Goal: Information Seeking & Learning: Learn about a topic

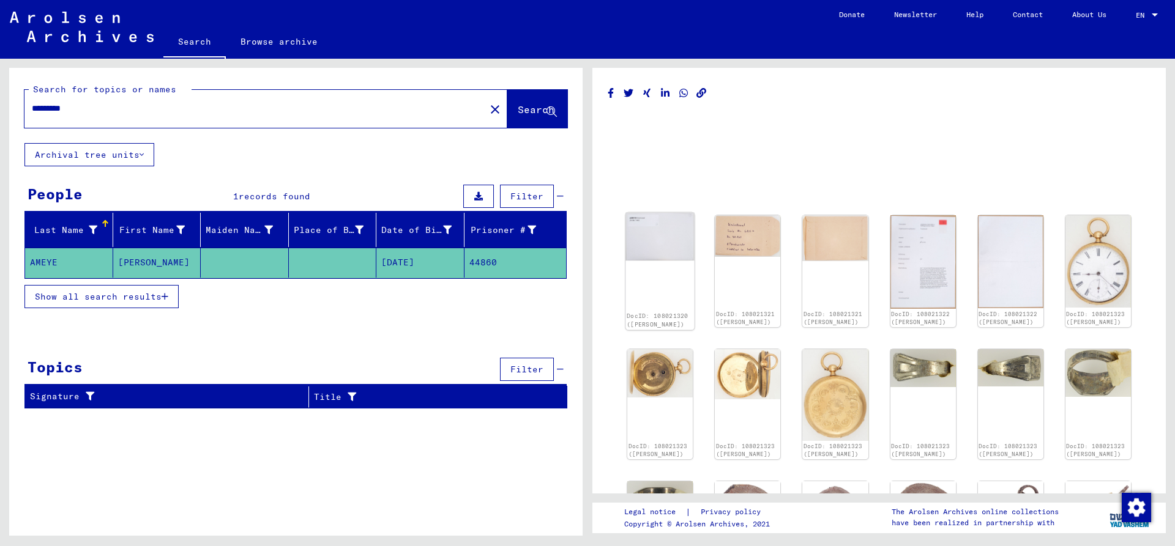
click at [665, 229] on img at bounding box center [659, 237] width 69 height 48
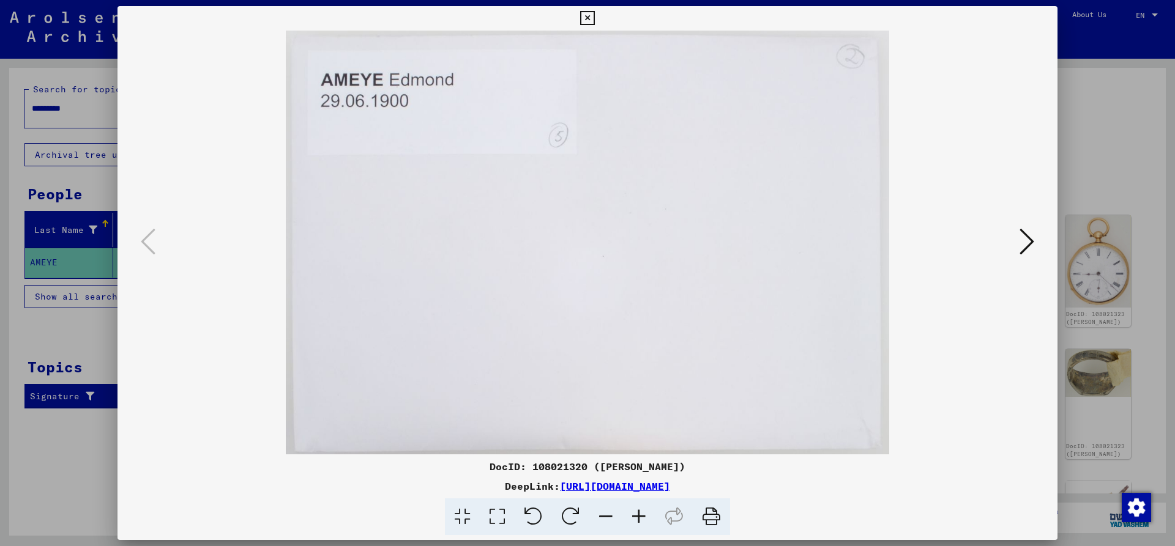
click at [1033, 237] on icon at bounding box center [1026, 241] width 15 height 29
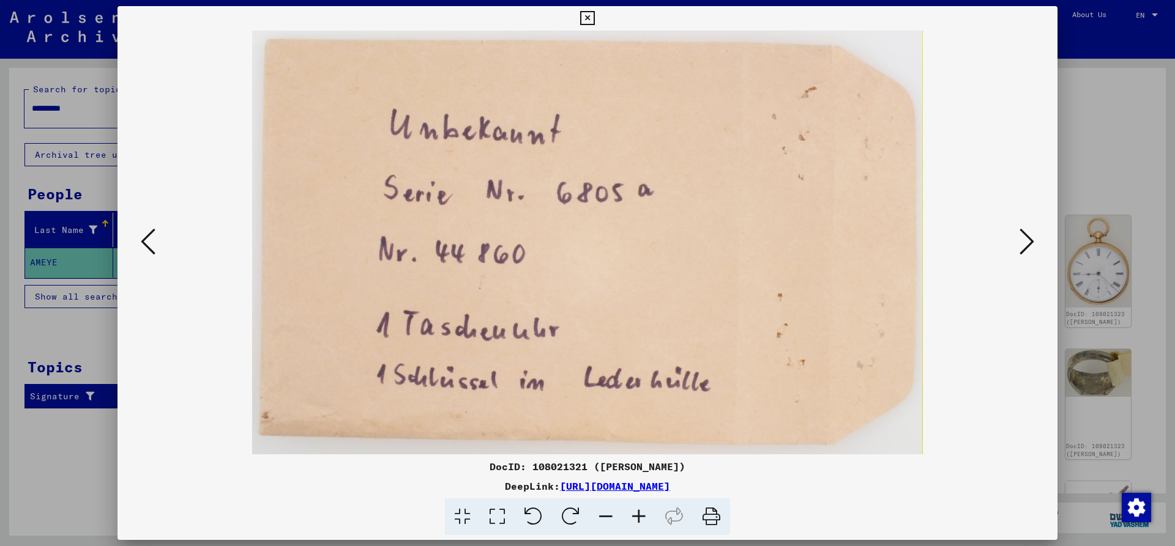
click at [134, 246] on div at bounding box center [587, 243] width 940 height 424
click at [133, 255] on div at bounding box center [587, 243] width 940 height 424
click at [152, 250] on icon at bounding box center [148, 241] width 15 height 29
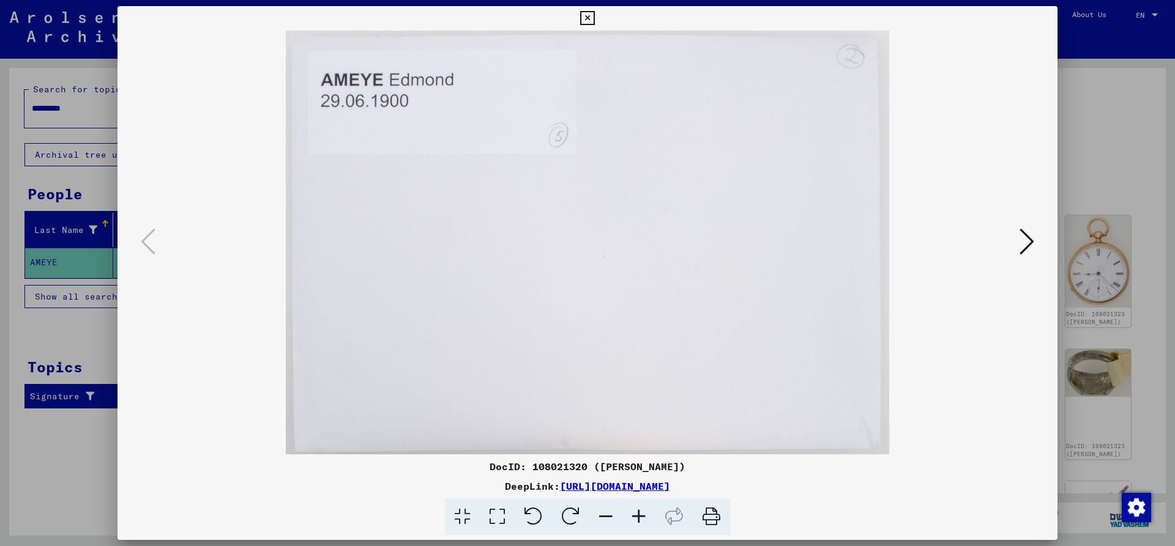
click at [1038, 239] on div at bounding box center [587, 243] width 940 height 424
click at [1031, 224] on div at bounding box center [587, 243] width 940 height 424
click at [1024, 245] on icon at bounding box center [1026, 241] width 15 height 29
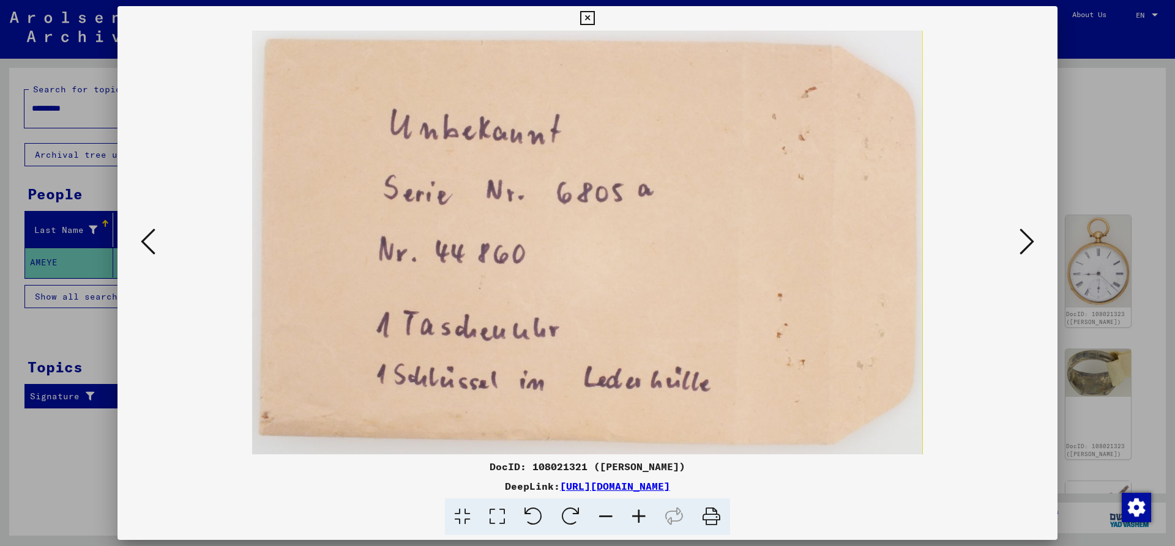
click at [1024, 245] on icon at bounding box center [1026, 241] width 15 height 29
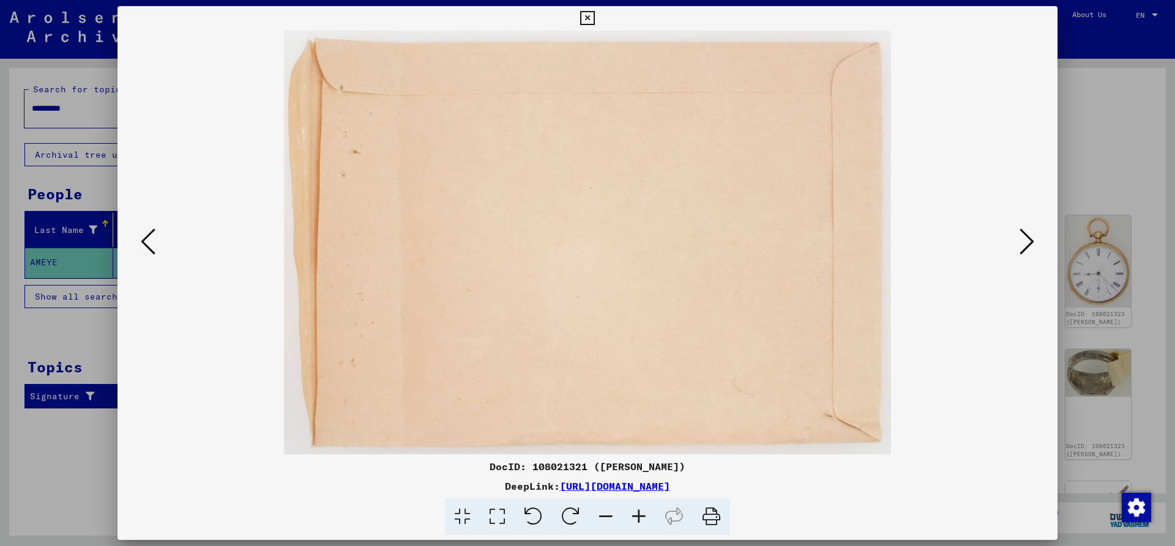
click at [1024, 245] on icon at bounding box center [1026, 241] width 15 height 29
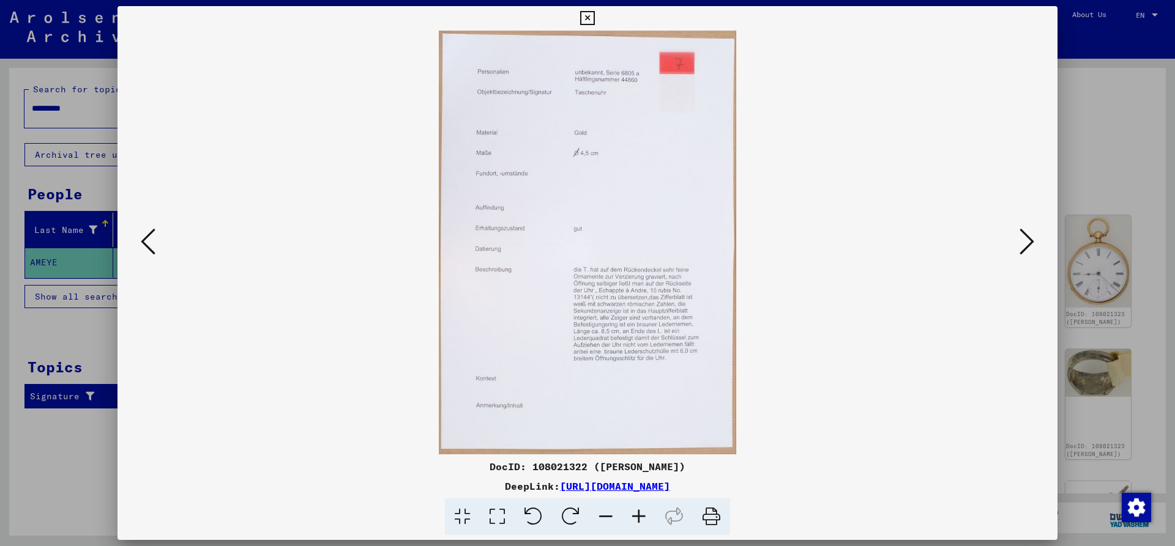
click at [588, 192] on img at bounding box center [587, 243] width 857 height 424
click at [1029, 229] on icon at bounding box center [1026, 241] width 15 height 29
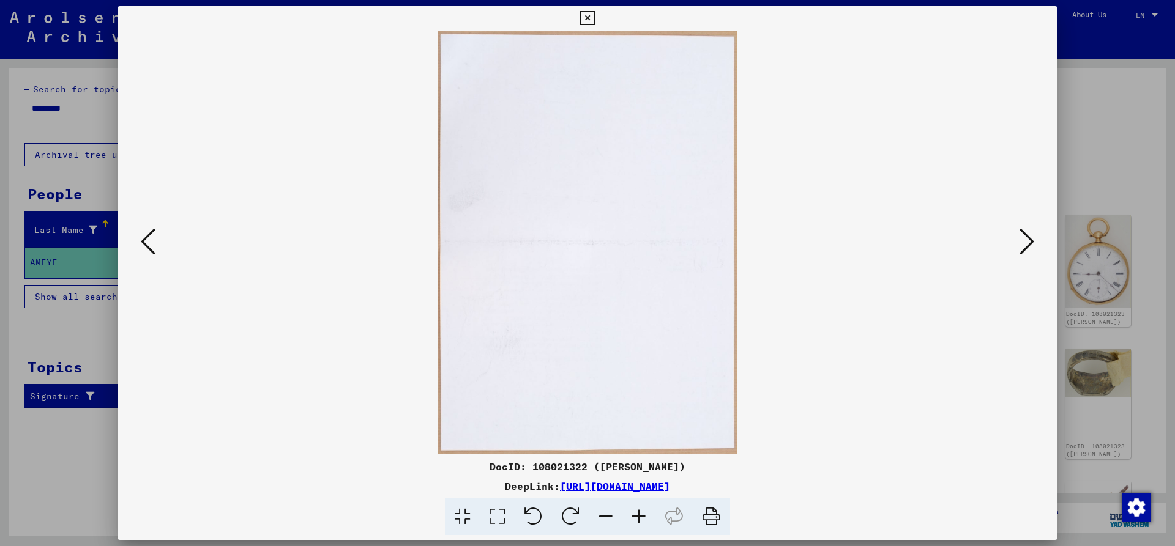
click at [1029, 229] on icon at bounding box center [1026, 241] width 15 height 29
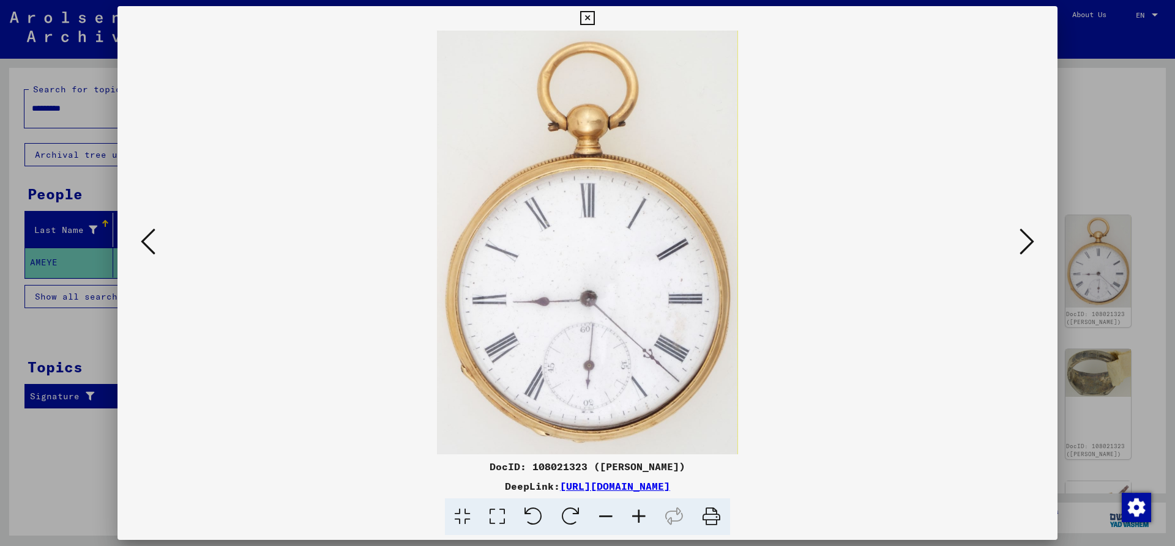
click at [1029, 229] on icon at bounding box center [1026, 241] width 15 height 29
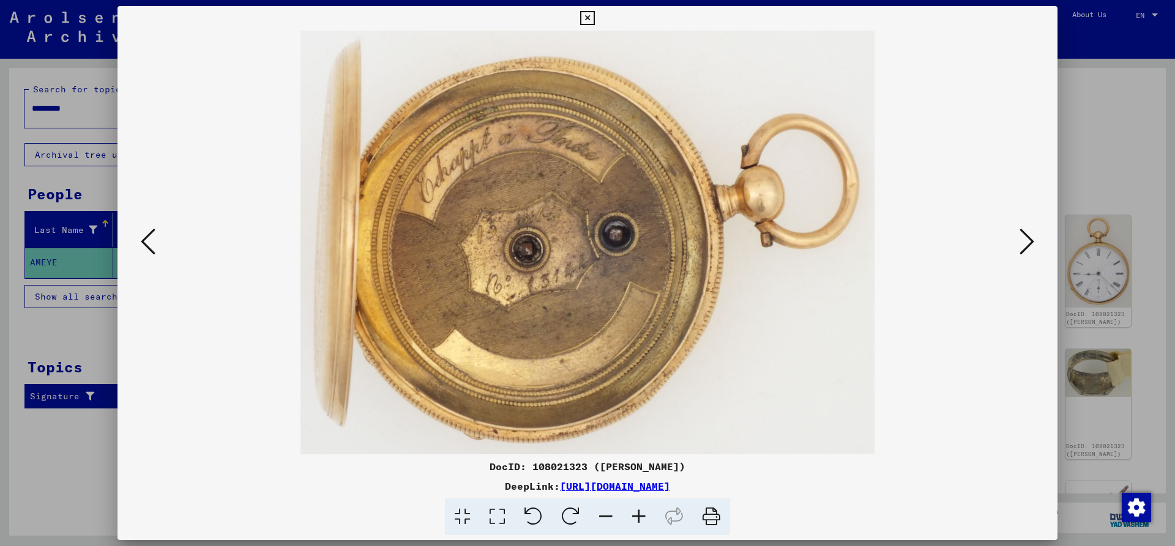
click at [1029, 229] on icon at bounding box center [1026, 241] width 15 height 29
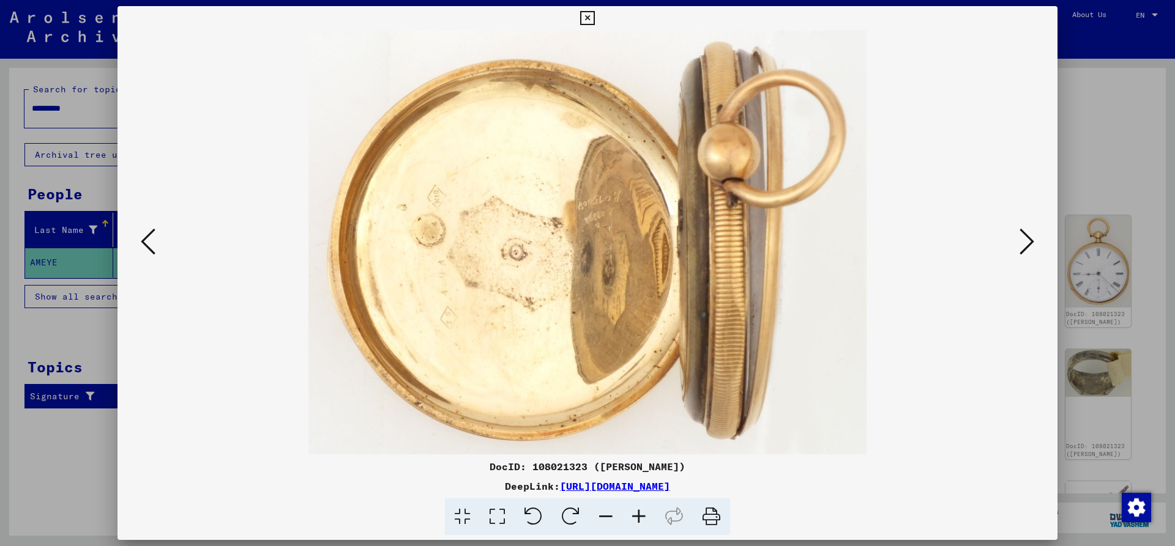
click at [1029, 229] on icon at bounding box center [1026, 241] width 15 height 29
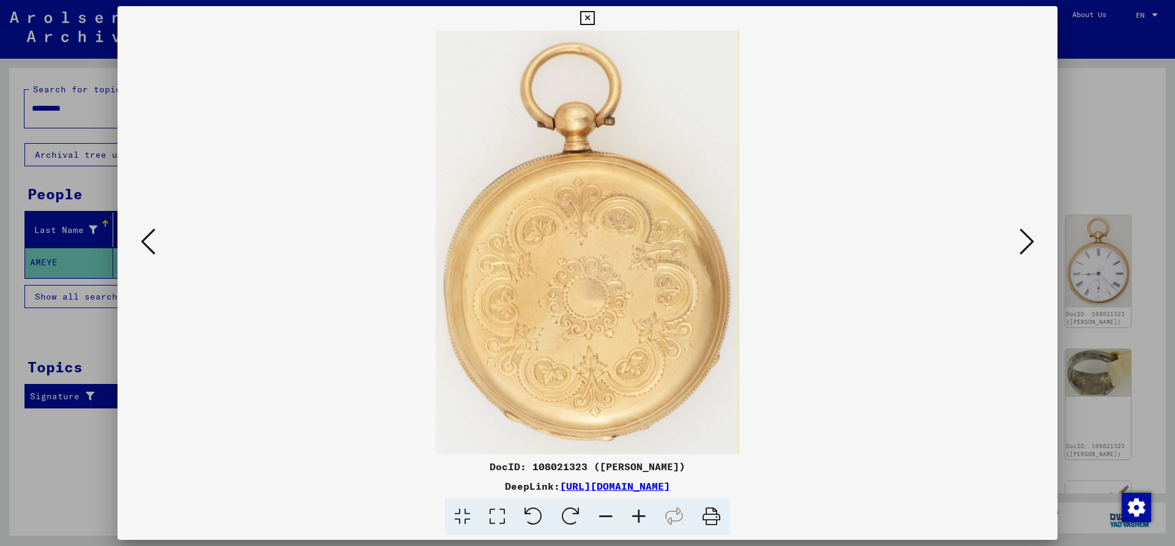
click at [1029, 229] on icon at bounding box center [1026, 241] width 15 height 29
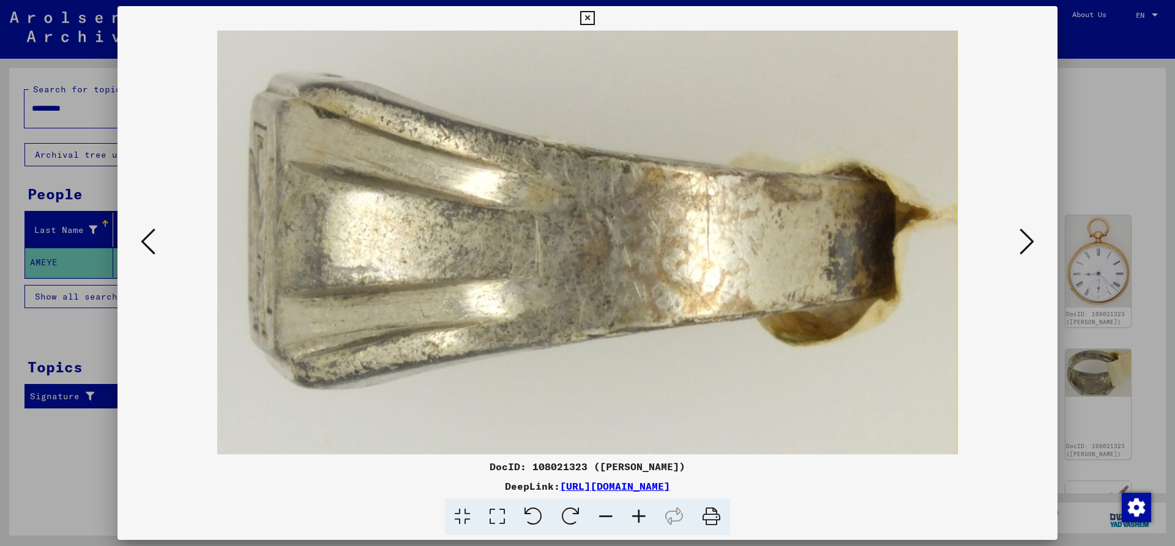
click at [1029, 231] on icon at bounding box center [1026, 241] width 15 height 29
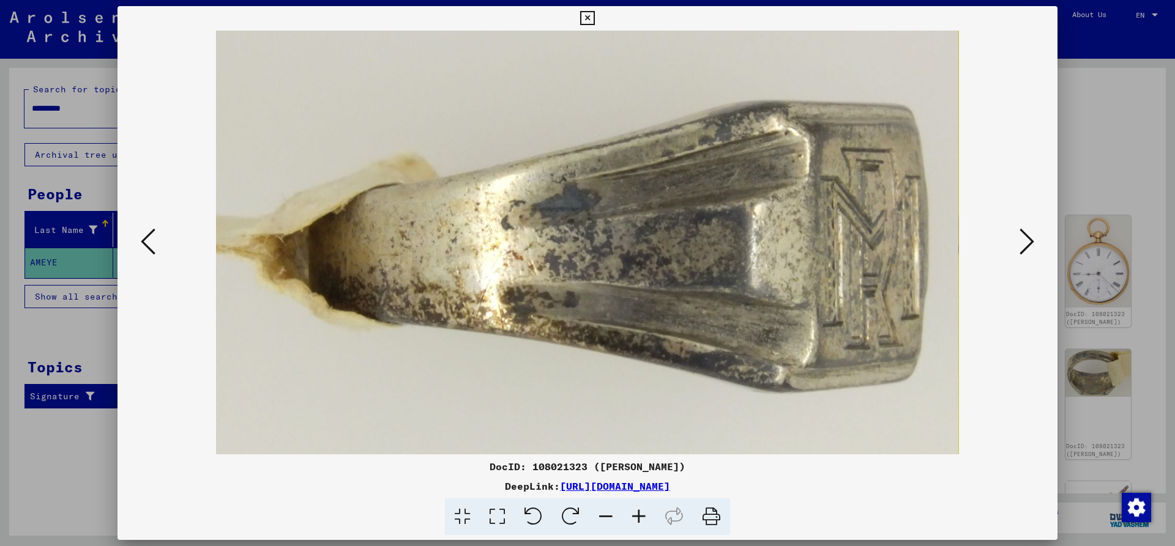
click at [1029, 231] on icon at bounding box center [1026, 241] width 15 height 29
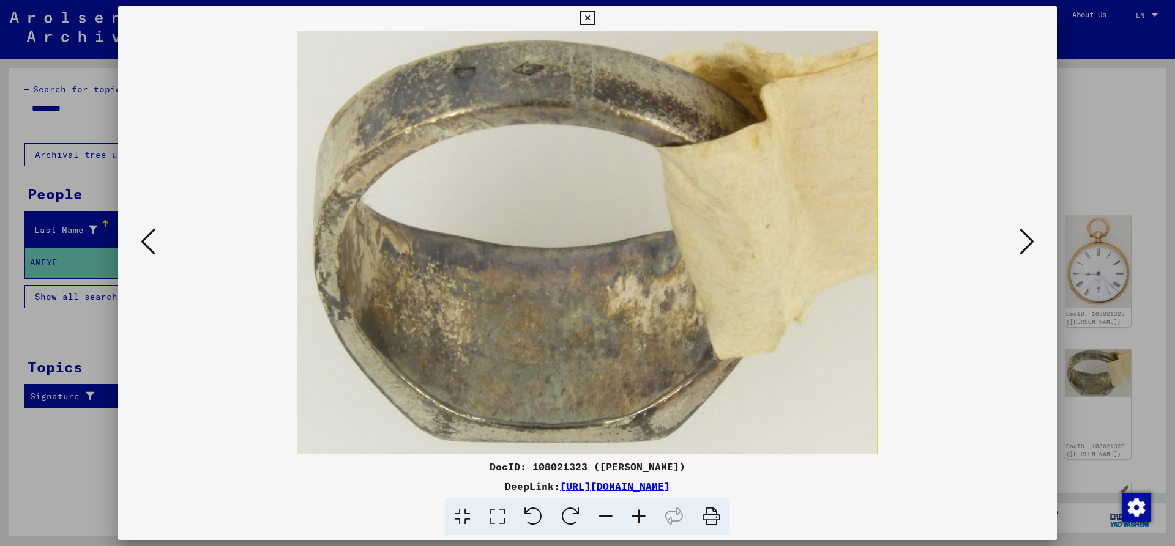
click at [1029, 231] on icon at bounding box center [1026, 241] width 15 height 29
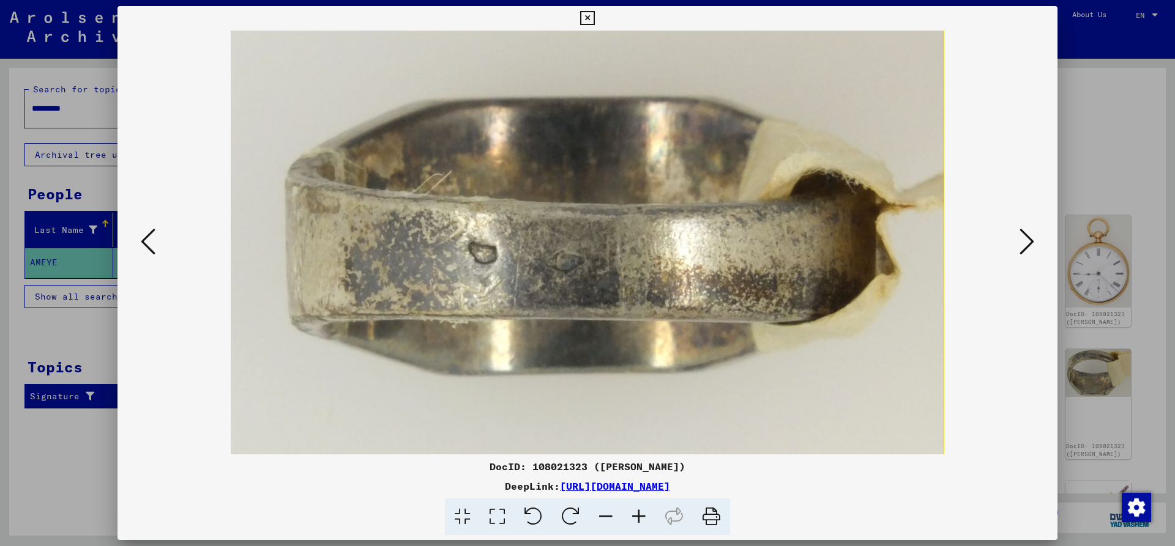
click at [1029, 231] on icon at bounding box center [1026, 241] width 15 height 29
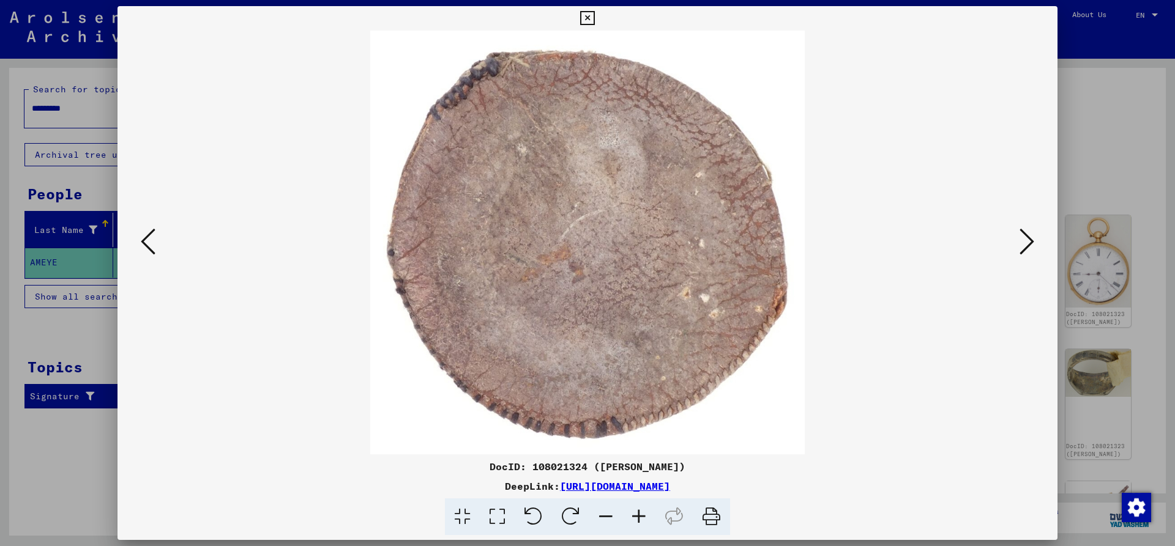
click at [1029, 231] on icon at bounding box center [1026, 241] width 15 height 29
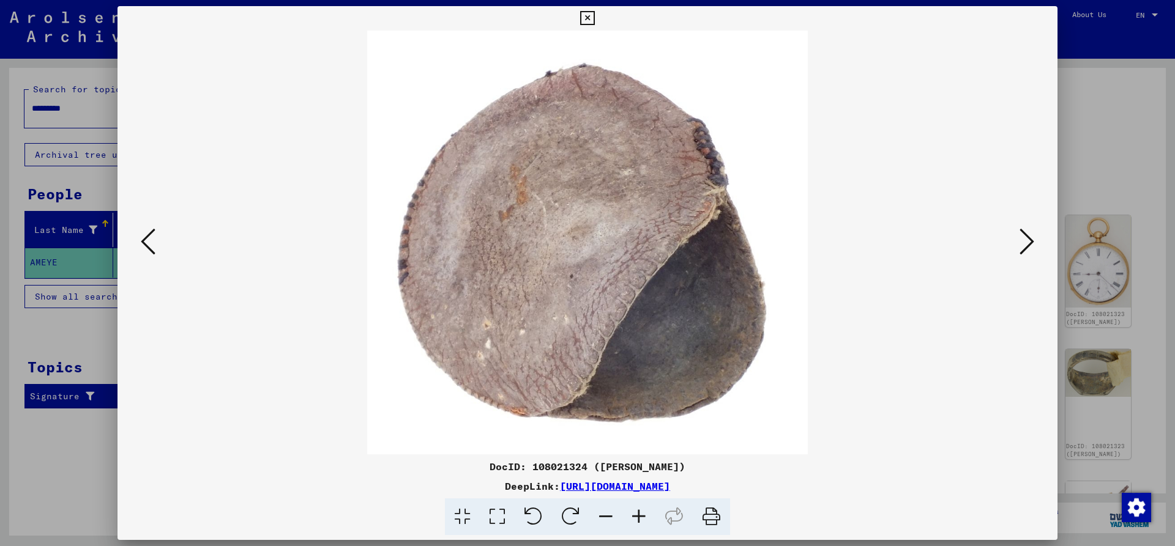
click at [1029, 236] on icon at bounding box center [1026, 241] width 15 height 29
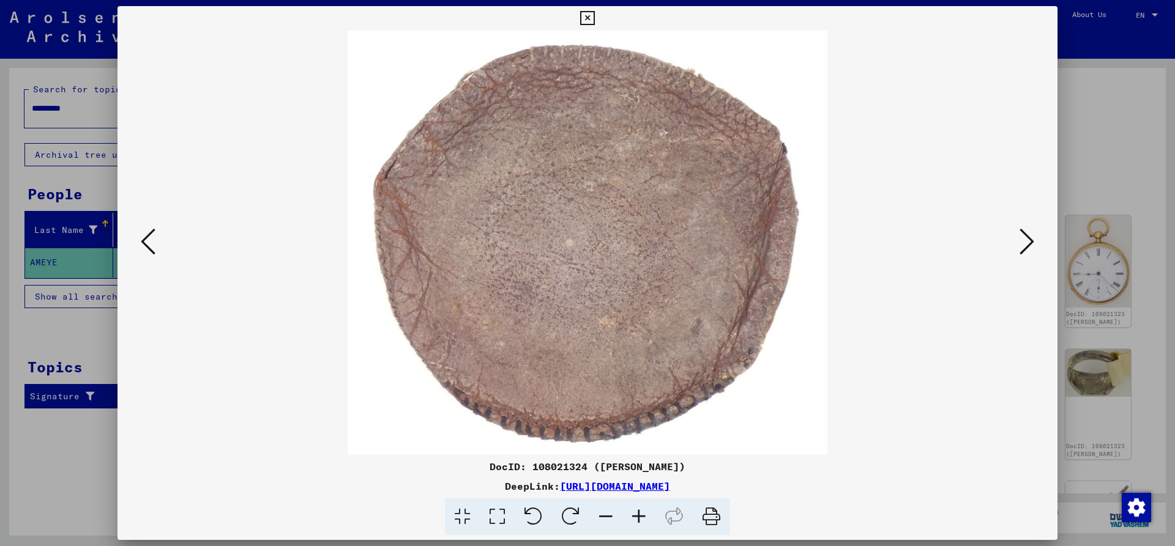
click at [1029, 243] on icon at bounding box center [1026, 241] width 15 height 29
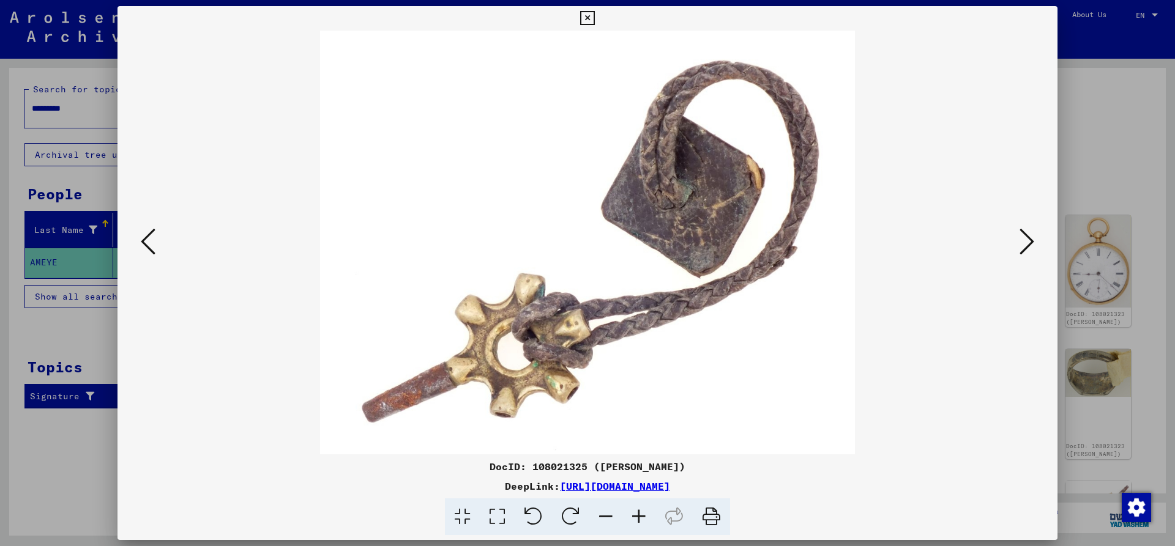
click at [157, 269] on div at bounding box center [587, 243] width 940 height 424
drag, startPoint x: 167, startPoint y: 263, endPoint x: 149, endPoint y: 260, distance: 18.6
click at [154, 262] on div at bounding box center [587, 243] width 940 height 424
click at [149, 260] on div at bounding box center [587, 243] width 940 height 424
click at [138, 247] on button at bounding box center [148, 242] width 22 height 35
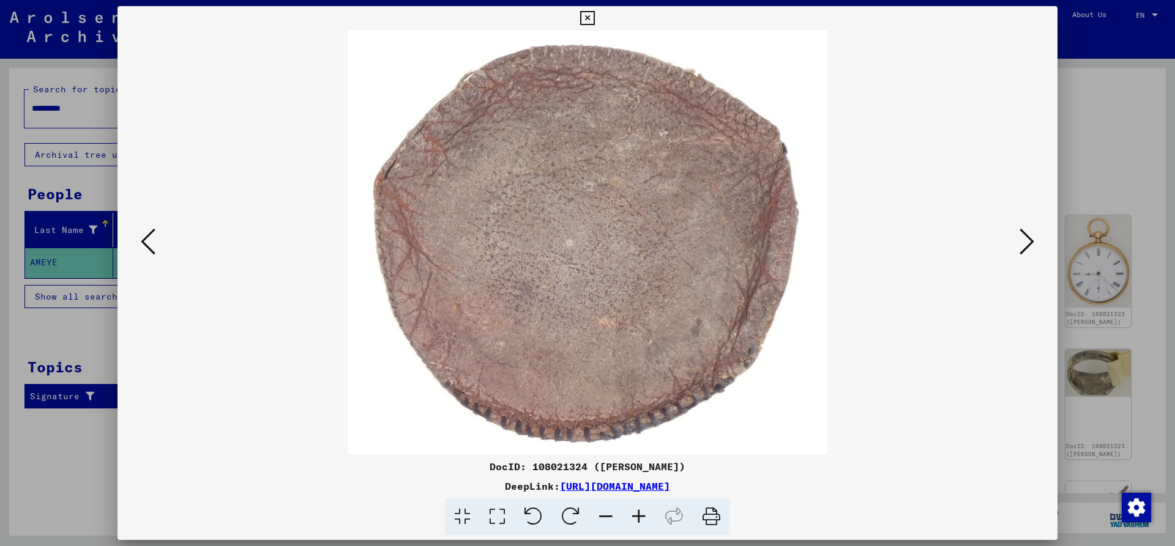
click at [146, 239] on icon at bounding box center [148, 241] width 15 height 29
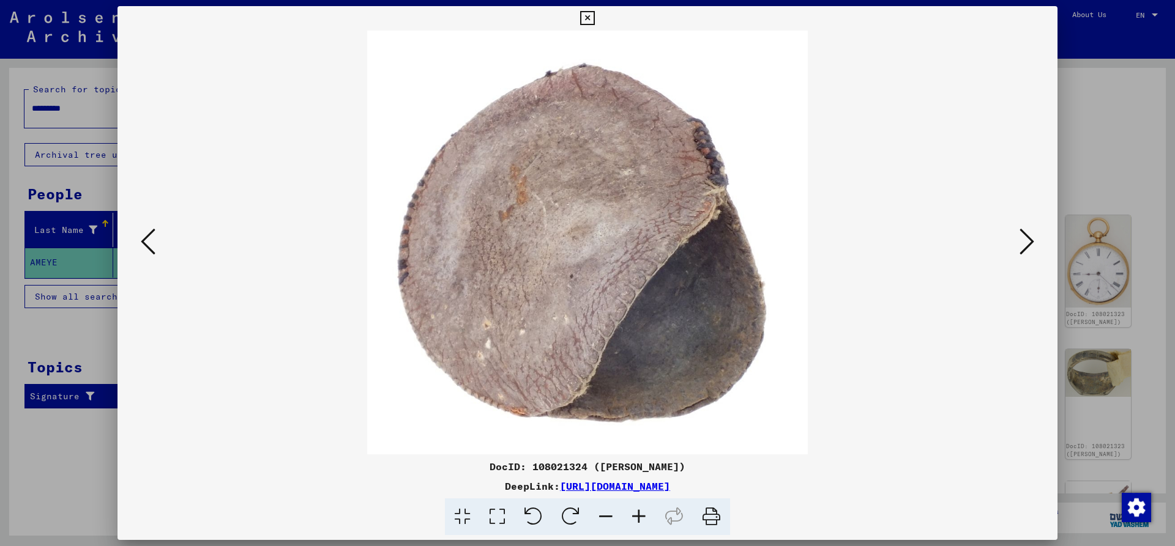
click at [1038, 255] on div at bounding box center [587, 243] width 940 height 424
click at [1033, 253] on icon at bounding box center [1026, 241] width 15 height 29
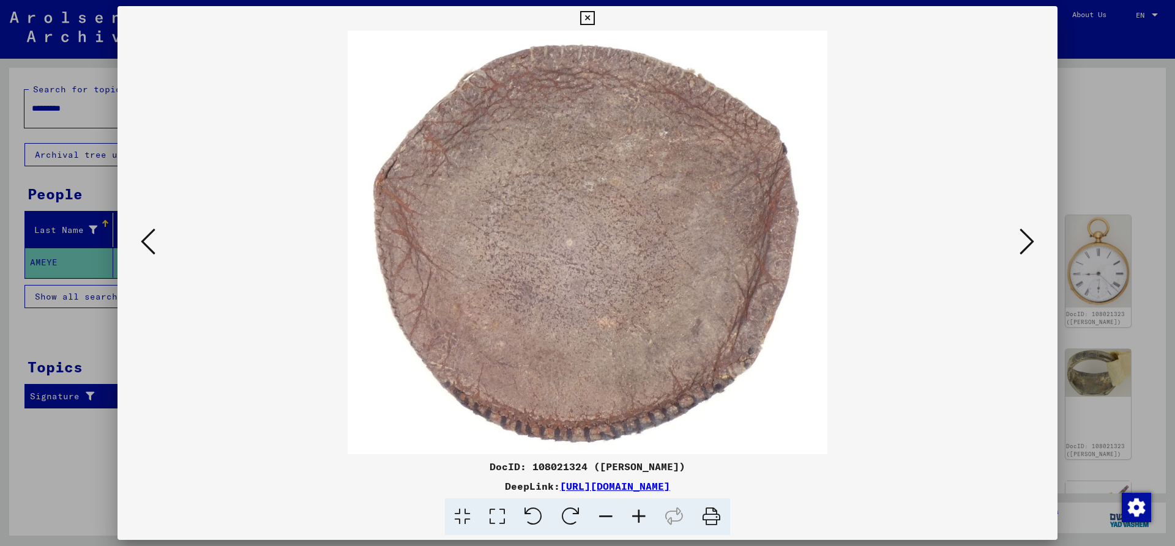
click at [1033, 253] on icon at bounding box center [1026, 241] width 15 height 29
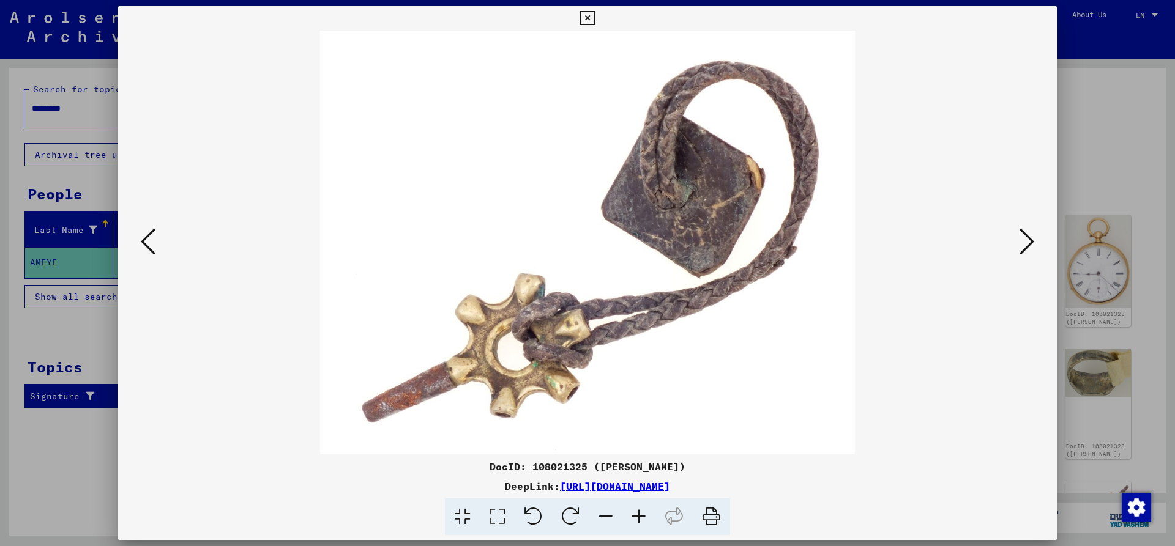
click at [1033, 253] on icon at bounding box center [1026, 241] width 15 height 29
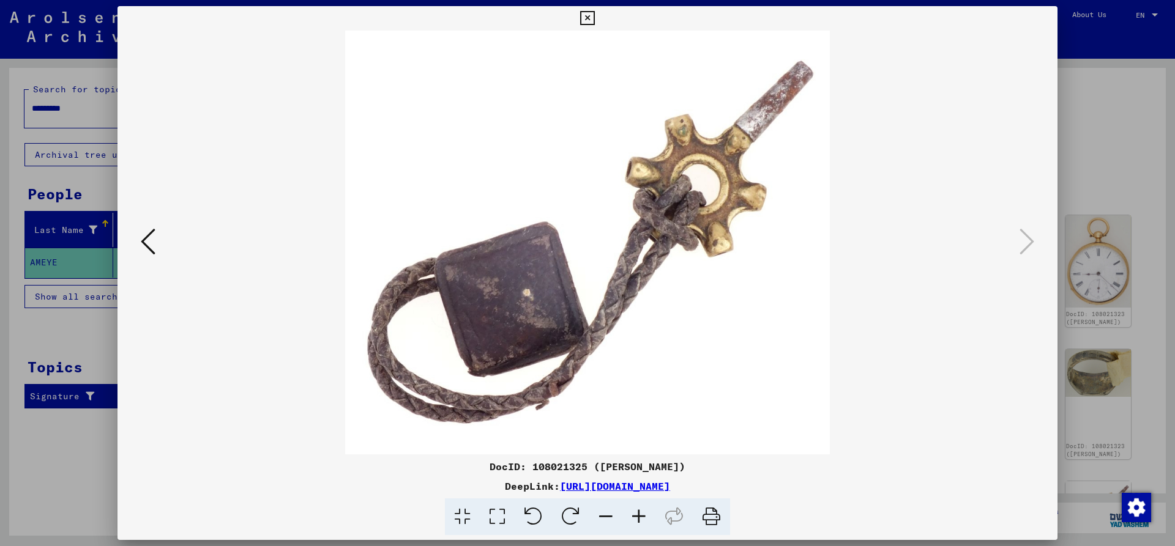
click at [1013, 241] on img at bounding box center [587, 243] width 857 height 424
click at [1014, 242] on img at bounding box center [587, 243] width 857 height 424
drag, startPoint x: 1090, startPoint y: 130, endPoint x: 1099, endPoint y: 136, distance: 10.7
click at [1103, 135] on div at bounding box center [587, 273] width 1175 height 546
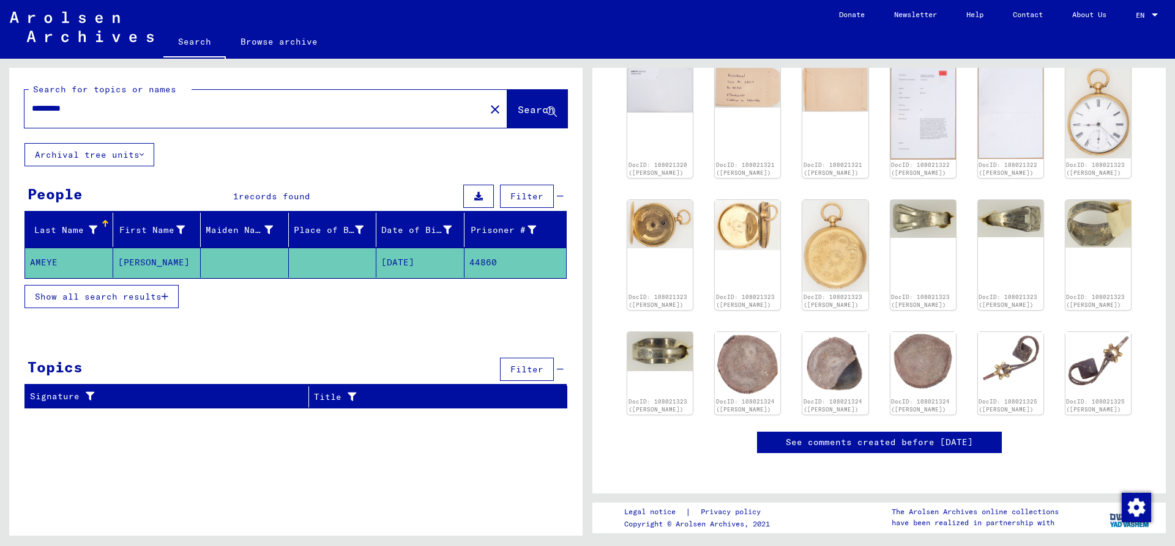
scroll to position [367, 0]
